Goal: Find specific page/section: Find specific page/section

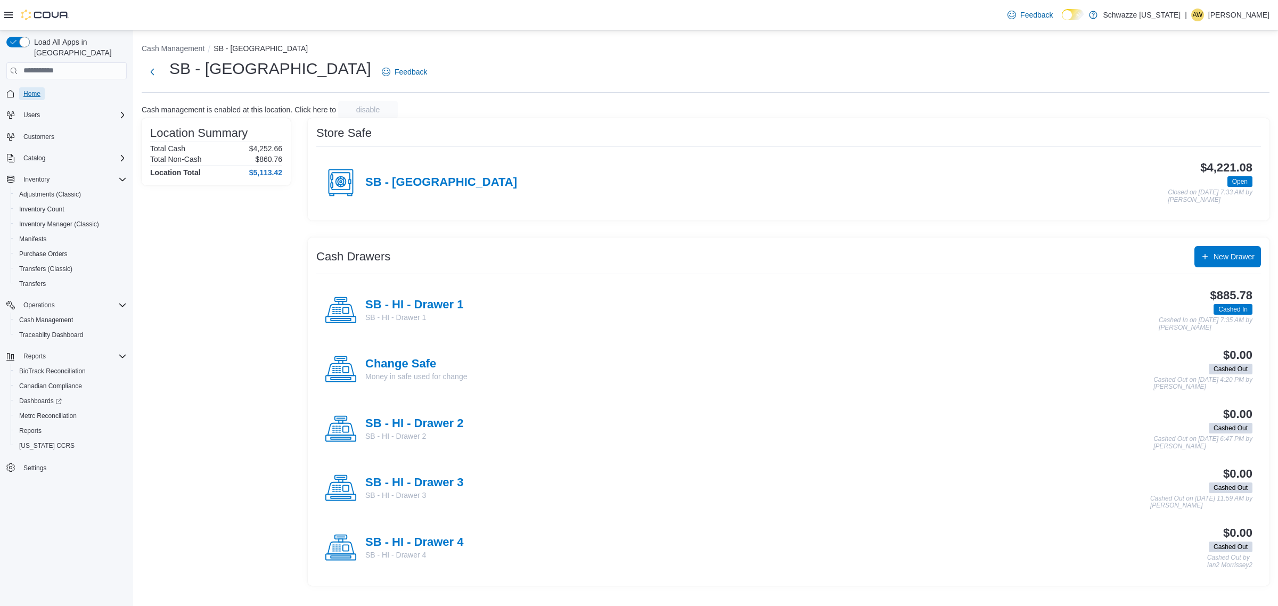
click at [41, 87] on link "Home" at bounding box center [32, 93] width 26 height 13
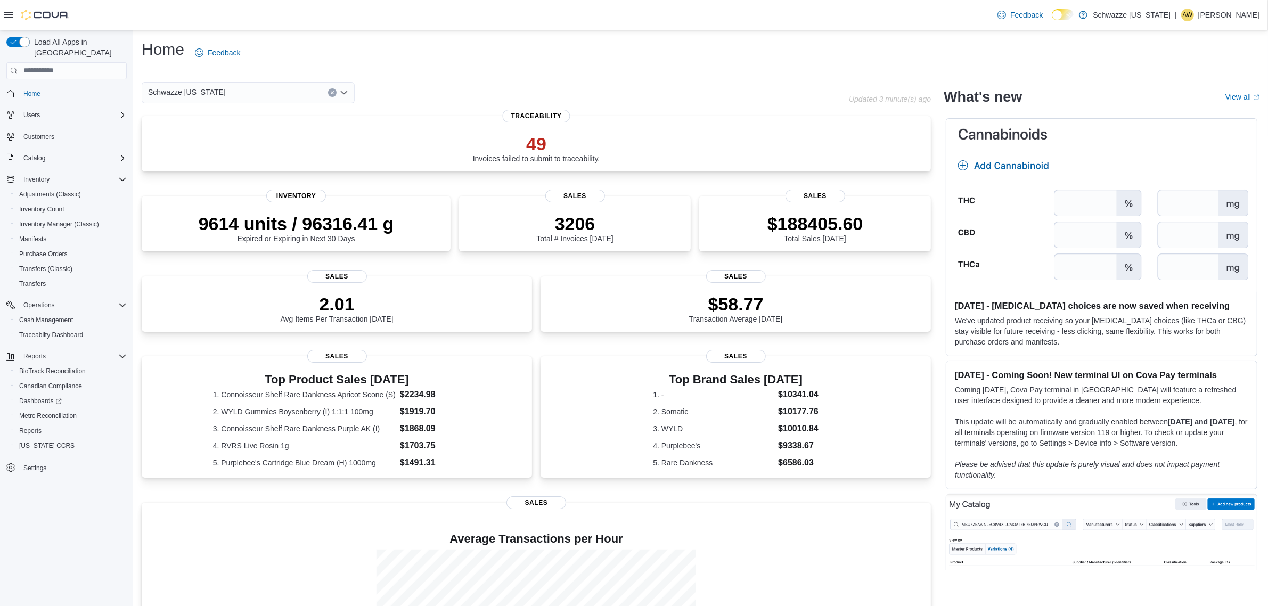
drag, startPoint x: 905, startPoint y: 432, endPoint x: 589, endPoint y: 350, distance: 326.7
click at [900, 432] on div "Top Brand Sales [DATE] 1. - $10341.04 2. Somatic $10177.76 3. WYLD $10010.84 4.…" at bounding box center [735, 419] width 373 height 100
